Goal: Information Seeking & Learning: Check status

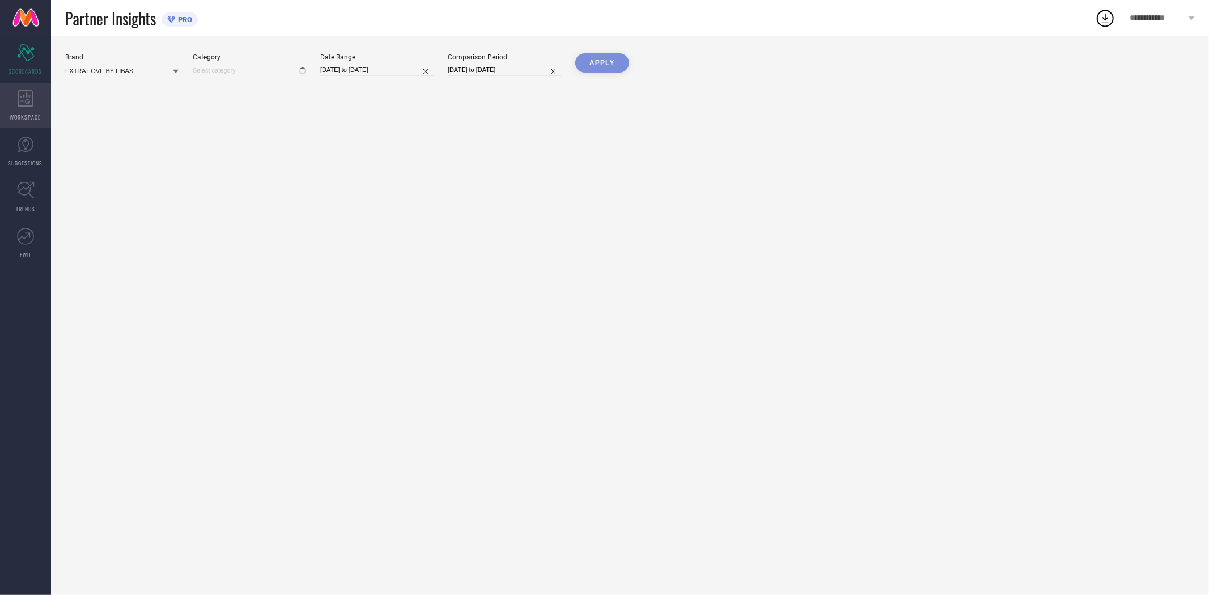
type input "All"
click at [20, 105] on icon at bounding box center [25, 98] width 15 height 17
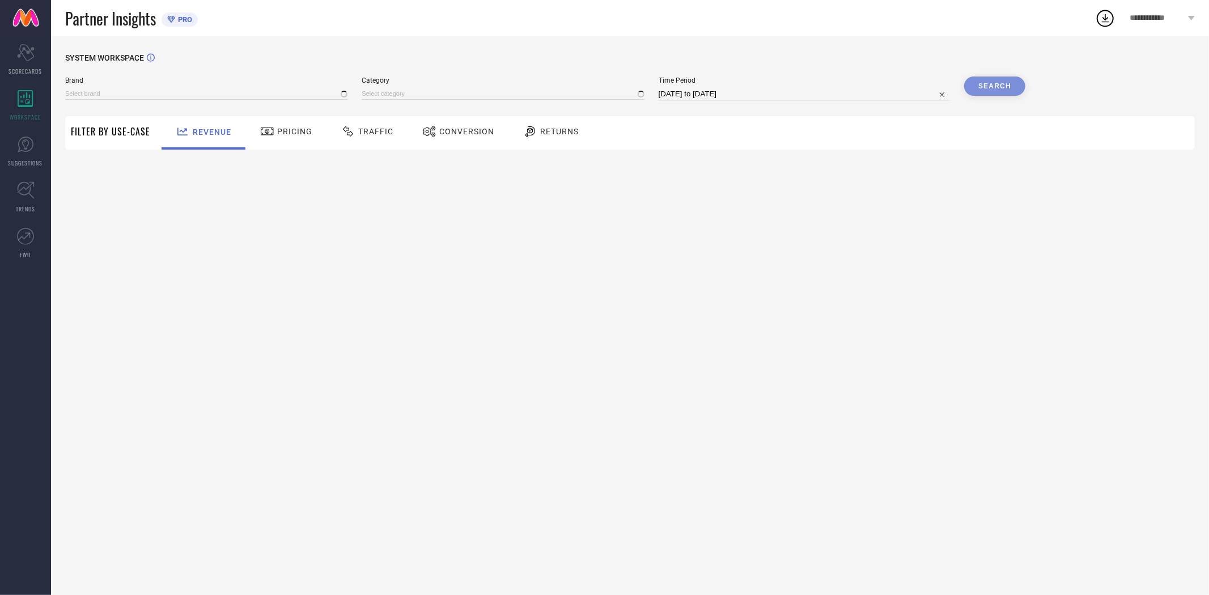
click at [448, 137] on div "Conversion" at bounding box center [459, 131] width 78 height 19
type input "EXTRA LOVE BY LIBAS"
type input "All"
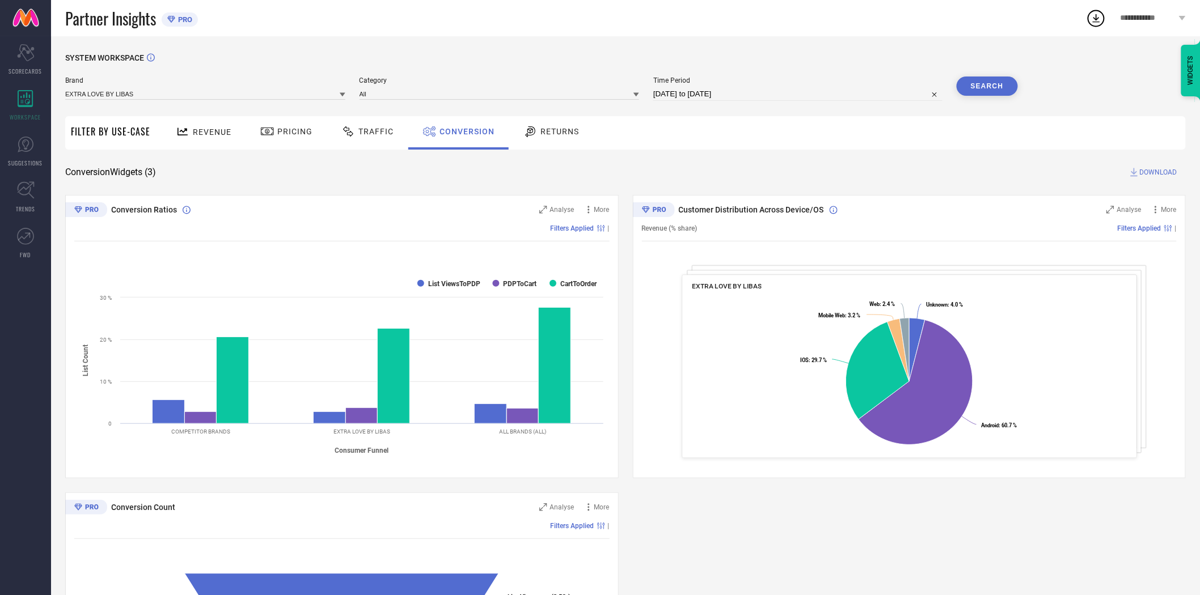
select select "7"
select select "2025"
select select "8"
select select "2025"
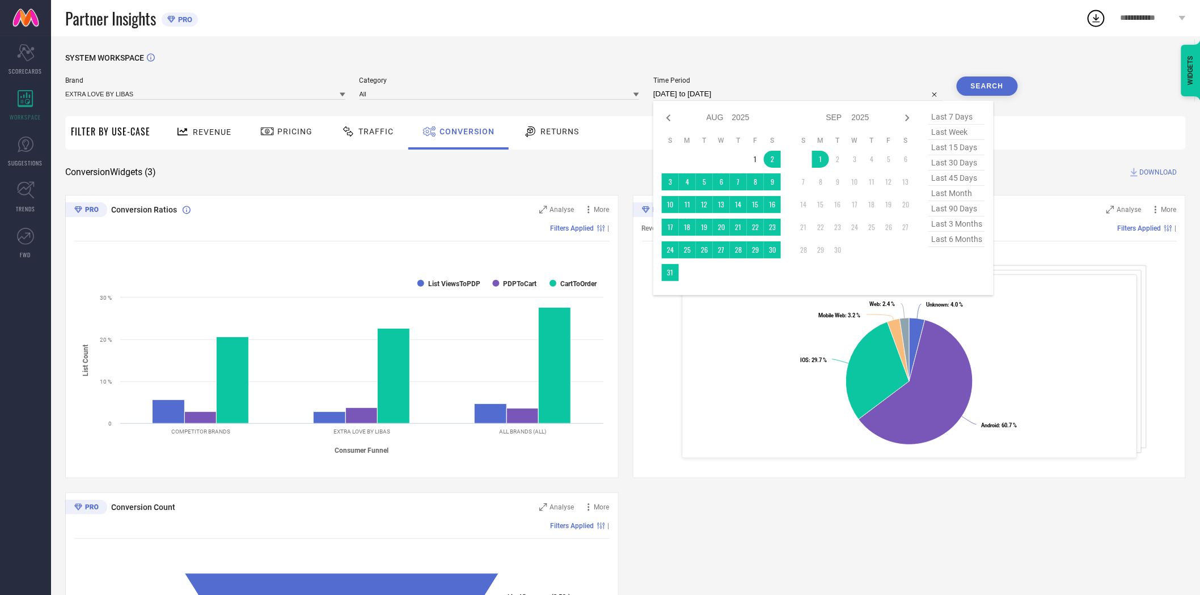
click at [693, 87] on input "[DATE] to [DATE]" at bounding box center [797, 94] width 289 height 14
click at [818, 160] on td "1" at bounding box center [820, 159] width 17 height 17
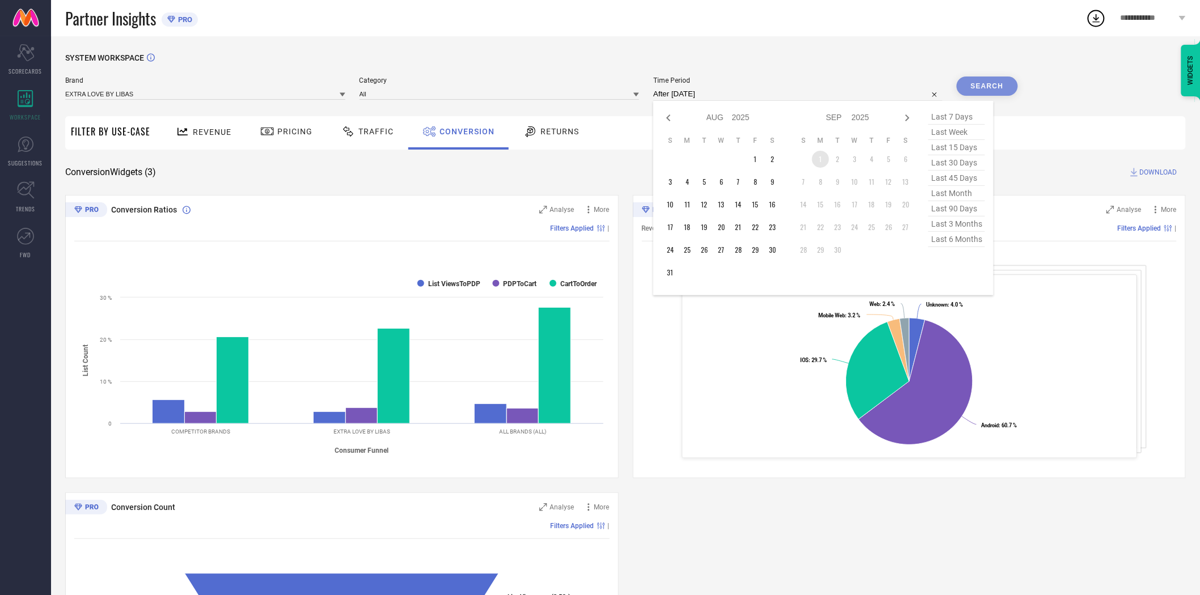
type input "[DATE] to [DATE]"
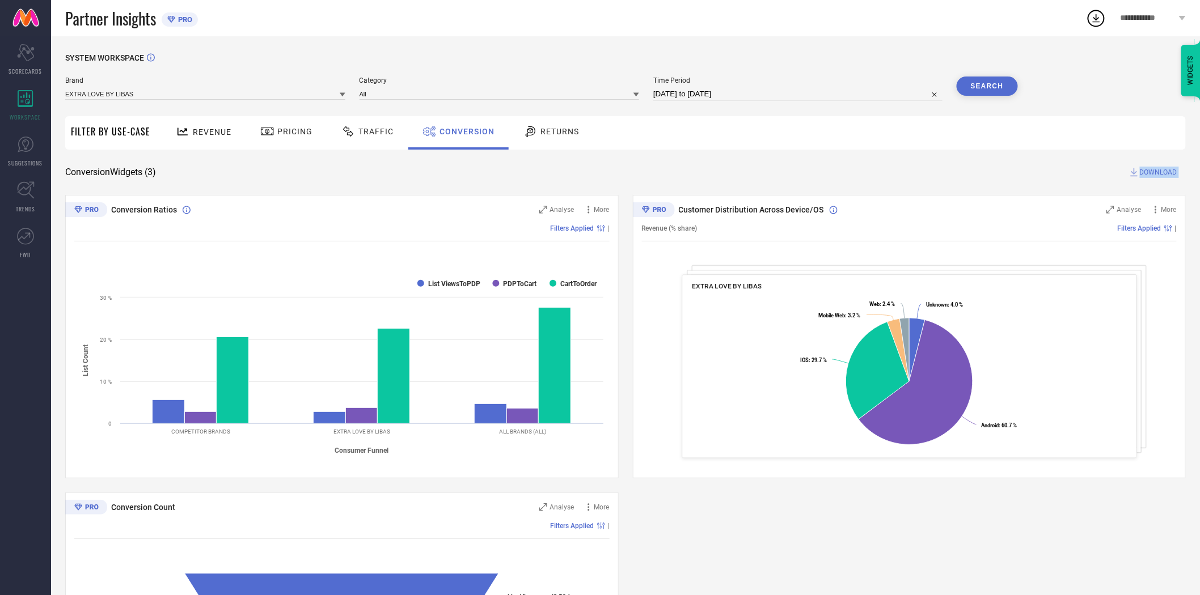
click at [818, 160] on div "SYSTEM WORKSPACE Brand EXTRA LOVE BY LIBAS Category All Time Period [DATE] to […" at bounding box center [625, 414] width 1120 height 723
click at [974, 145] on div "Revenue Pricing Traffic Conversion Returns" at bounding box center [671, 132] width 1030 height 33
